Goal: Transaction & Acquisition: Purchase product/service

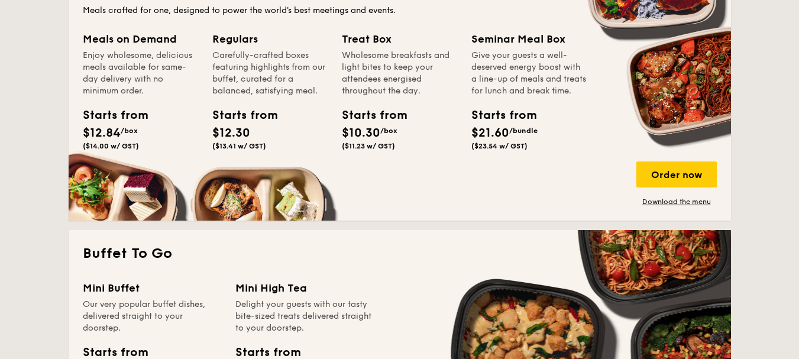
scroll to position [828, 0]
drag, startPoint x: 665, startPoint y: 167, endPoint x: 666, endPoint y: 203, distance: 36.7
click at [666, 203] on div "Order now Download the menu" at bounding box center [676, 183] width 80 height 45
click at [666, 200] on link "Download the menu" at bounding box center [676, 201] width 80 height 9
click at [687, 174] on div "Order now" at bounding box center [676, 174] width 80 height 26
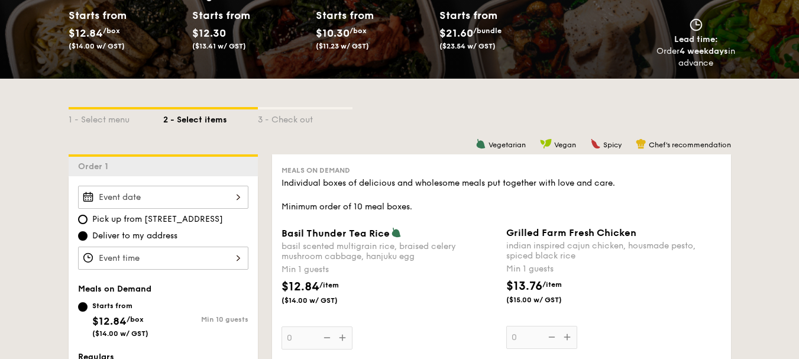
scroll to position [237, 0]
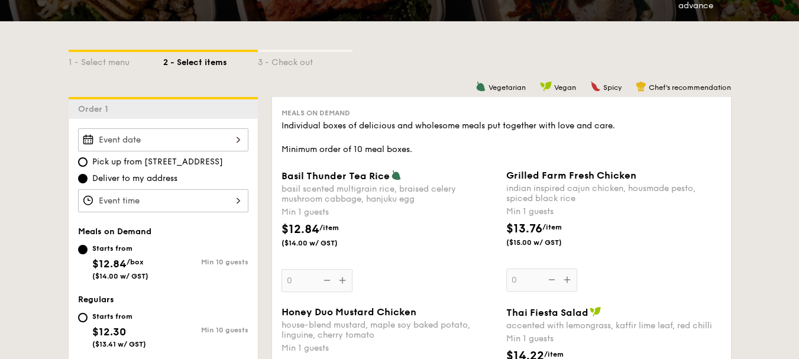
click at [205, 140] on div at bounding box center [163, 139] width 170 height 23
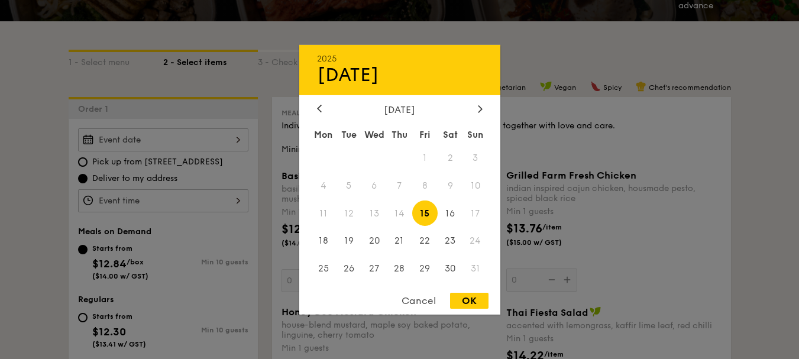
click at [428, 212] on span "15" at bounding box center [424, 212] width 25 height 25
click at [465, 300] on div "OK" at bounding box center [469, 301] width 38 height 16
type input "[DATE]"
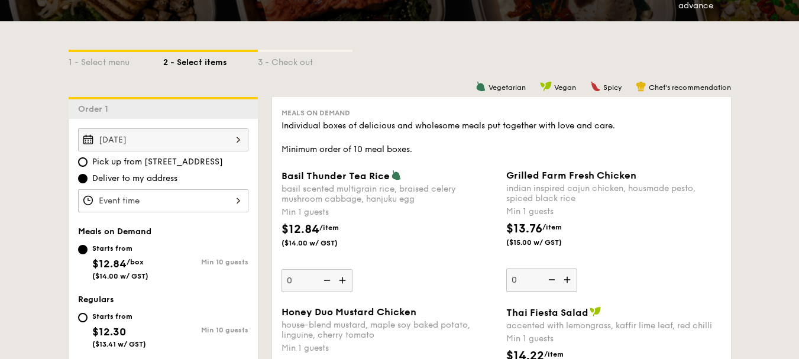
click at [222, 206] on div at bounding box center [163, 200] width 170 height 23
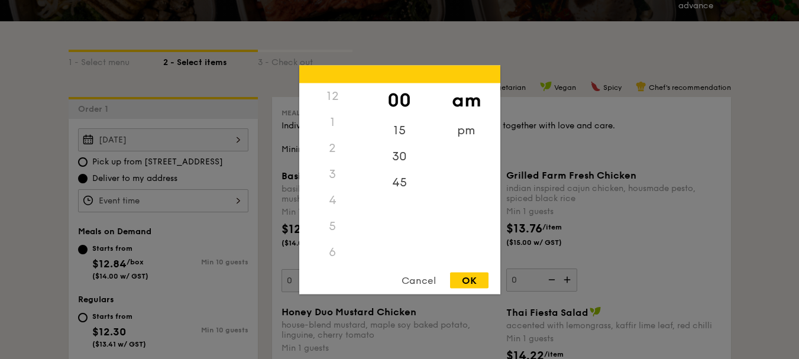
scroll to position [140, 0]
drag, startPoint x: 333, startPoint y: 240, endPoint x: 334, endPoint y: 174, distance: 66.2
click at [334, 174] on div "12 1 2 3 4 5 6 7 8 9 10 11" at bounding box center [332, 173] width 67 height 180
click at [336, 103] on div "12" at bounding box center [332, 96] width 67 height 26
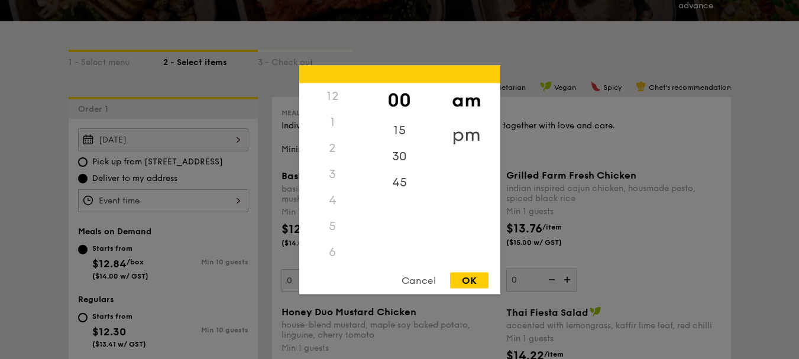
click at [462, 130] on div "pm" at bounding box center [466, 134] width 67 height 34
click at [339, 102] on div "12" at bounding box center [332, 100] width 67 height 34
click at [471, 283] on div "OK" at bounding box center [469, 280] width 38 height 16
type input "12:00PM"
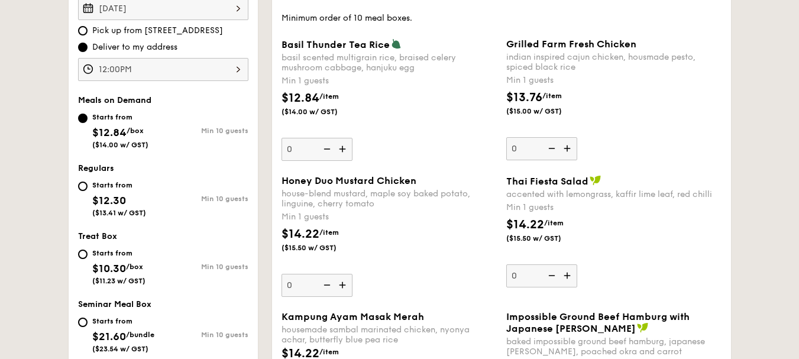
scroll to position [399, 0]
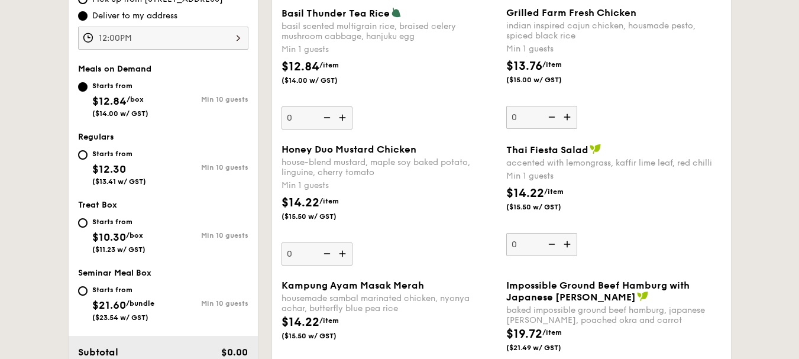
click at [88, 150] on div "Starts from $12.30 ($13.41 w/ GST)" at bounding box center [120, 166] width 85 height 39
click at [88, 150] on input "Starts from $12.30 ($13.41 w/ GST) Min 10 guests" at bounding box center [82, 154] width 9 height 9
radio input "true"
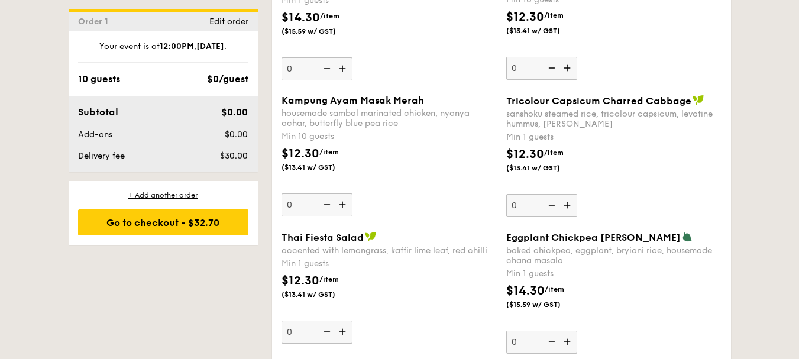
scroll to position [1109, 0]
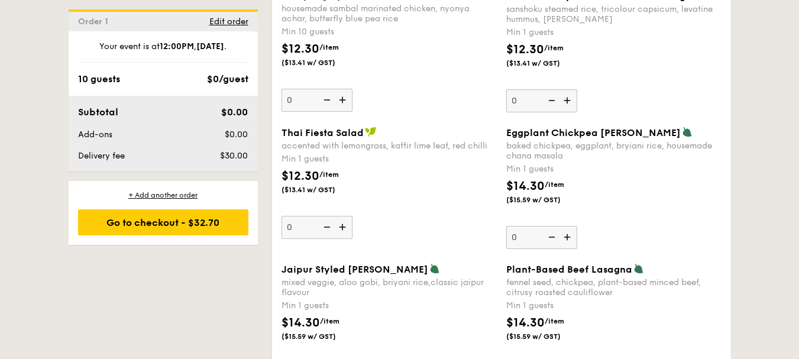
click at [570, 238] on img at bounding box center [568, 237] width 18 height 22
click at [570, 238] on input "0" at bounding box center [541, 237] width 71 height 23
type input "1"
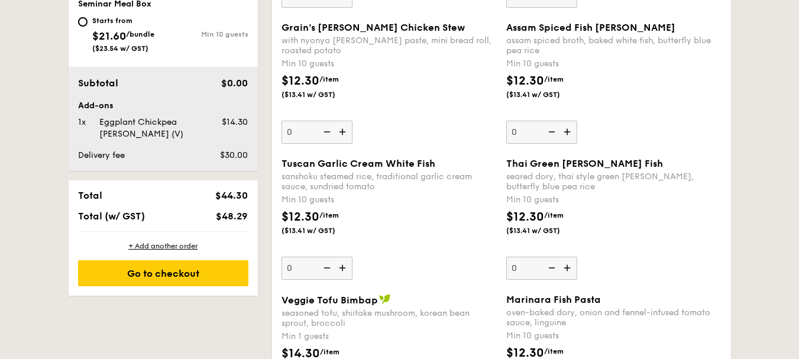
scroll to position [695, 0]
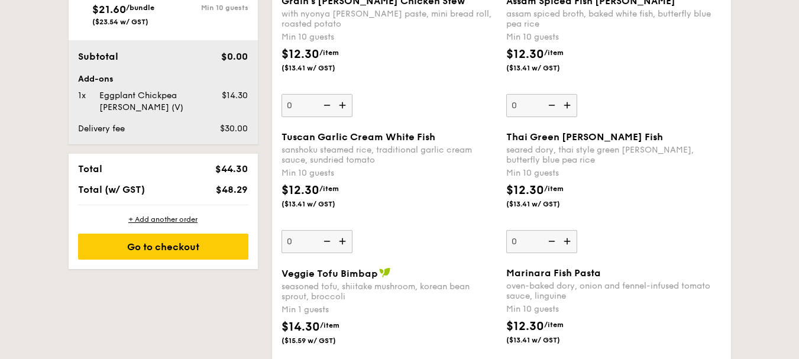
click at [342, 246] on img at bounding box center [344, 241] width 18 height 22
click at [342, 246] on input "0" at bounding box center [316, 241] width 71 height 23
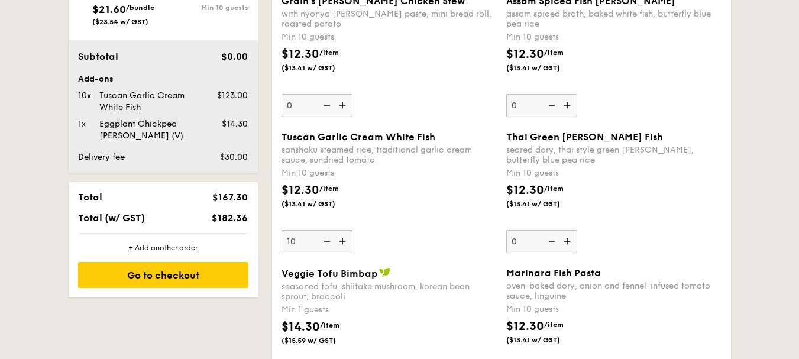
click at [342, 246] on img at bounding box center [344, 241] width 18 height 22
click at [342, 246] on input "10" at bounding box center [316, 241] width 71 height 23
click at [342, 246] on img at bounding box center [344, 241] width 18 height 22
click at [342, 246] on input "11" at bounding box center [316, 241] width 71 height 23
click at [329, 240] on img at bounding box center [326, 241] width 18 height 22
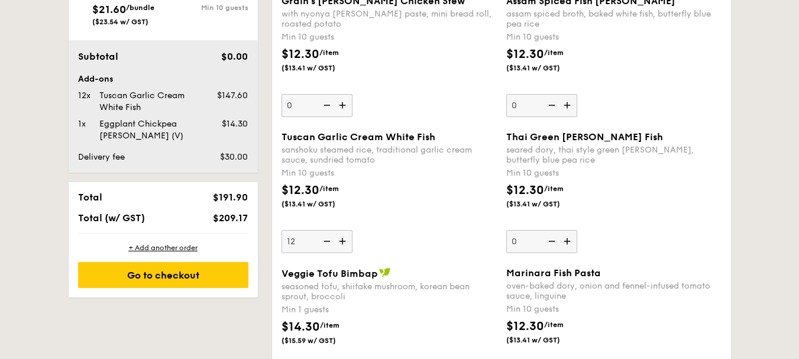
click at [329, 240] on input "12" at bounding box center [316, 241] width 71 height 23
click at [329, 240] on img at bounding box center [326, 241] width 18 height 22
click at [329, 240] on input "11" at bounding box center [316, 241] width 71 height 23
type input "10"
click at [402, 226] on div "Tuscan Garlic Cream White Fish sanshoku steamed rice, traditional garlic cream …" at bounding box center [388, 192] width 215 height 122
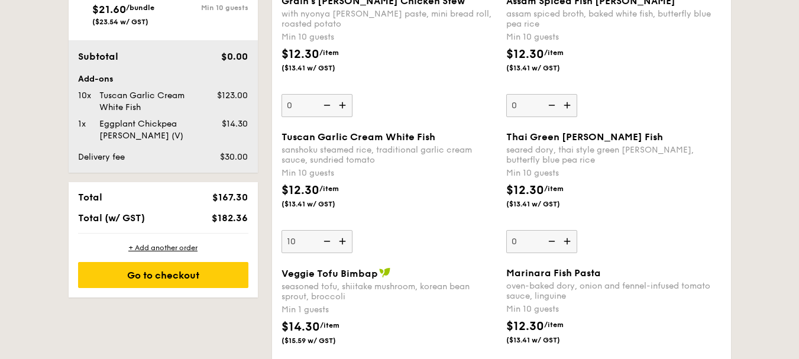
click at [352, 230] on input "10" at bounding box center [316, 241] width 71 height 23
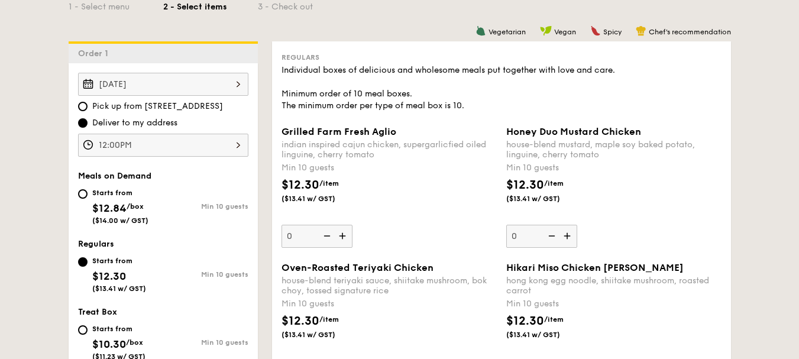
scroll to position [281, 0]
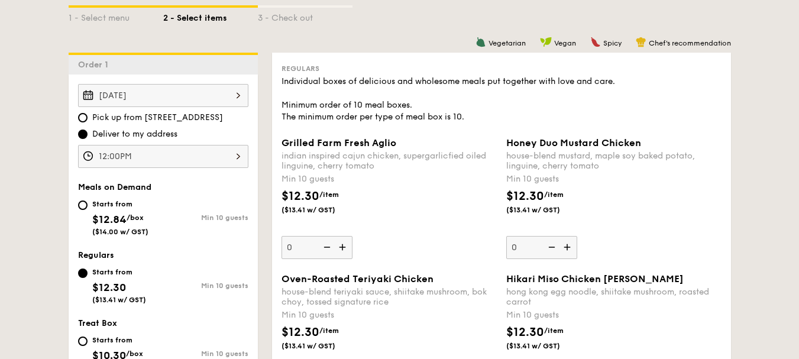
click at [561, 246] on img at bounding box center [568, 247] width 18 height 22
click at [561, 246] on input "0" at bounding box center [541, 247] width 71 height 23
type input "10"
click at [600, 218] on div "$12.30 /item ($13.41 w/ GST)" at bounding box center [613, 207] width 225 height 41
click at [577, 236] on input "10" at bounding box center [541, 247] width 71 height 23
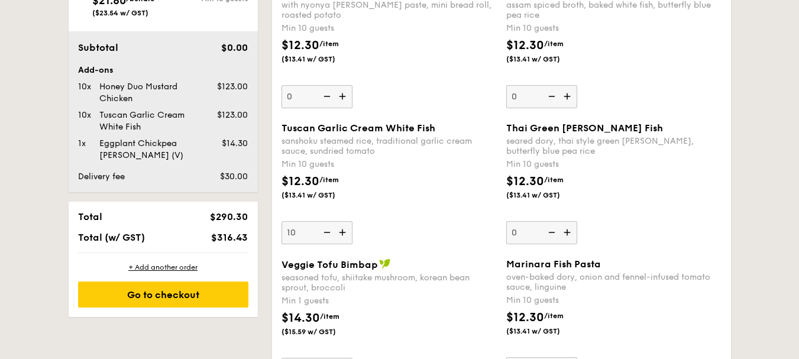
scroll to position [349, 0]
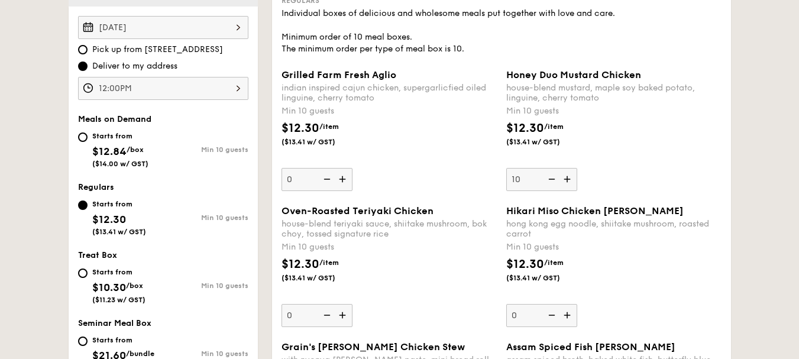
click at [183, 299] on div "Starts from $10.30 /box ($11.23 w/ GST) Min 10 guests" at bounding box center [163, 284] width 170 height 39
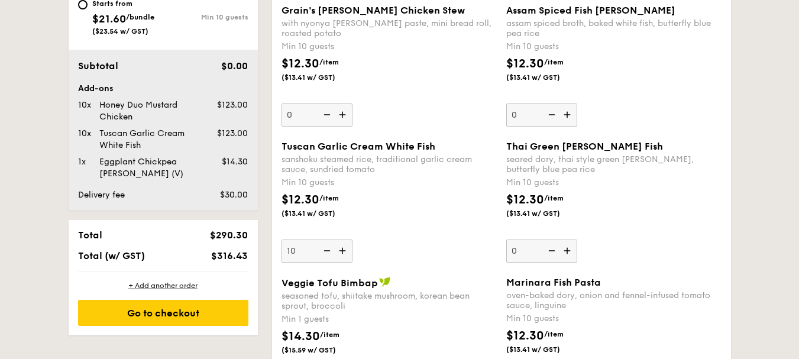
scroll to position [763, 0]
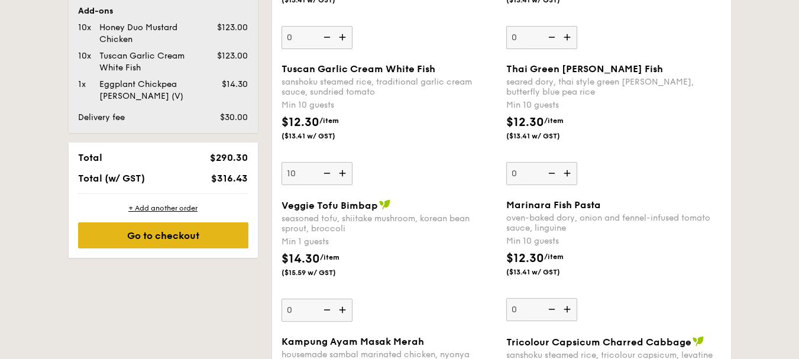
click at [174, 238] on div "Go to checkout" at bounding box center [163, 235] width 170 height 26
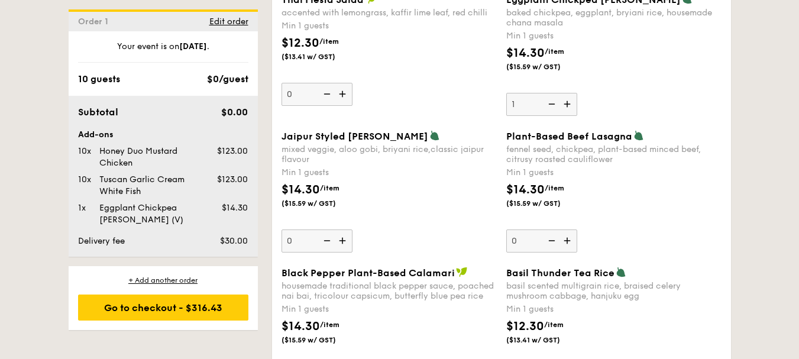
scroll to position [1478, 0]
